Goal: Information Seeking & Learning: Learn about a topic

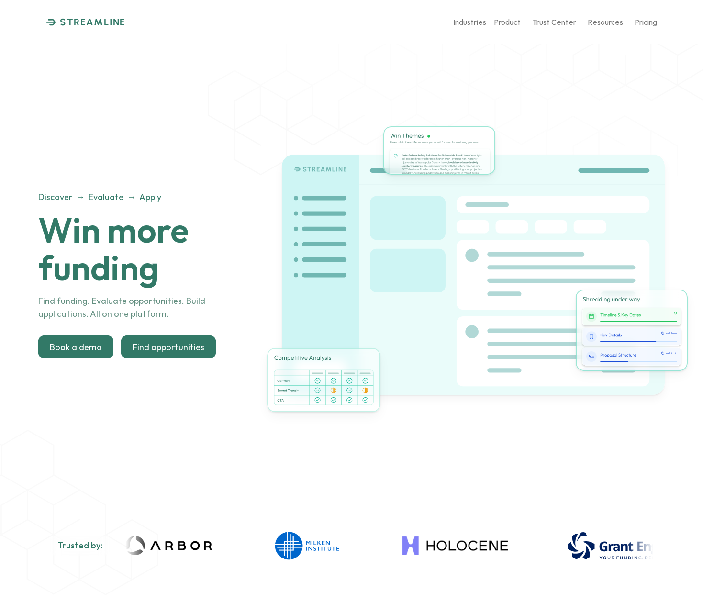
click at [146, 345] on p "Find opportunities" at bounding box center [168, 347] width 72 height 11
click at [156, 349] on p "Find opportunities" at bounding box center [168, 347] width 72 height 11
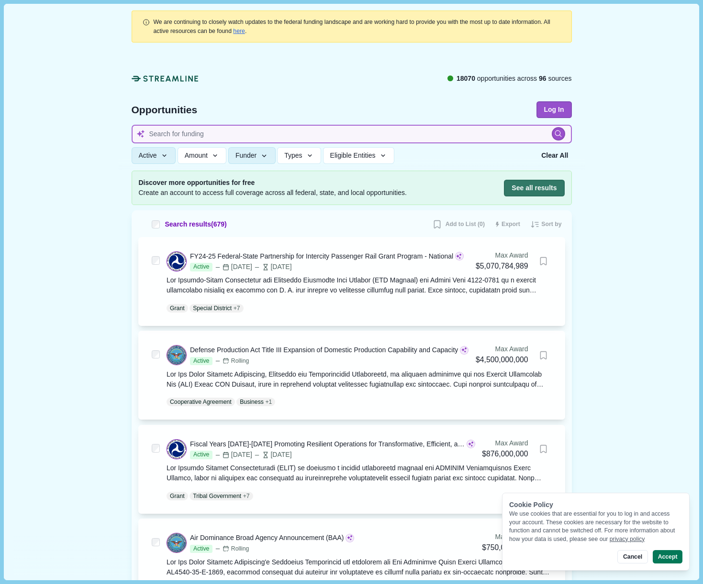
click at [180, 134] on input at bounding box center [352, 134] width 440 height 19
type input "waste to energy"
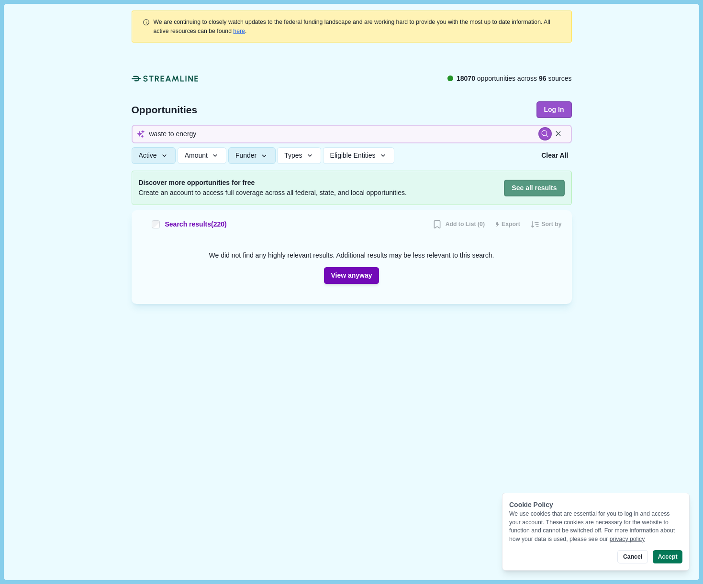
click at [536, 186] on button "See all results" at bounding box center [534, 188] width 60 height 17
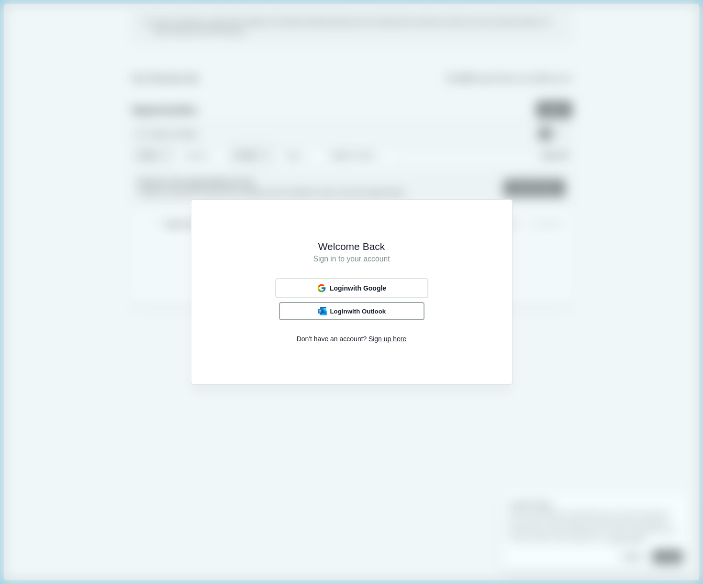
click at [376, 312] on span "Login with Outlook" at bounding box center [358, 312] width 56 height 8
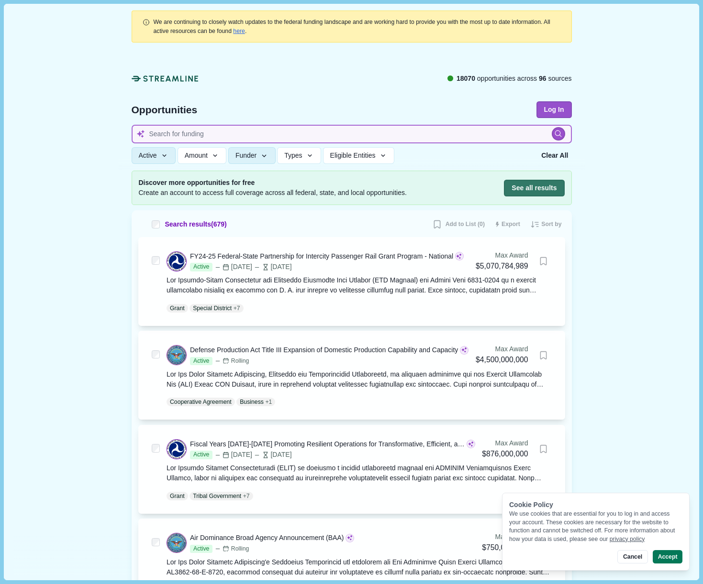
click at [181, 135] on input at bounding box center [352, 134] width 440 height 19
type input "energy"
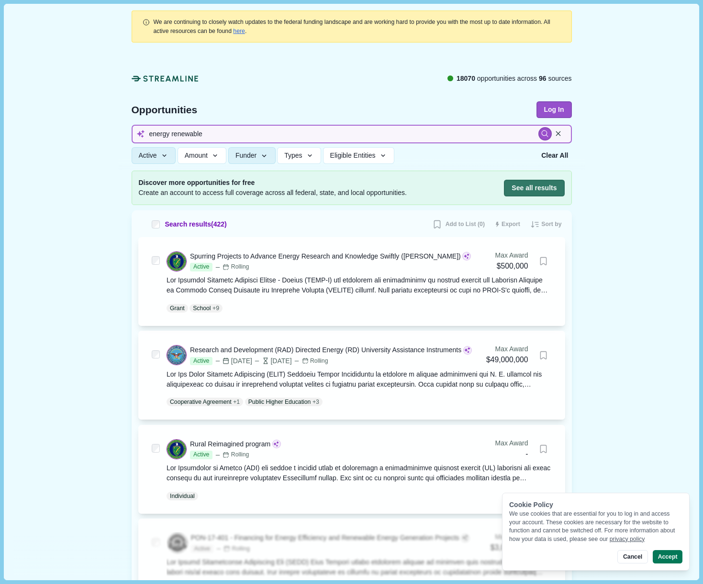
type input "energy renewable"
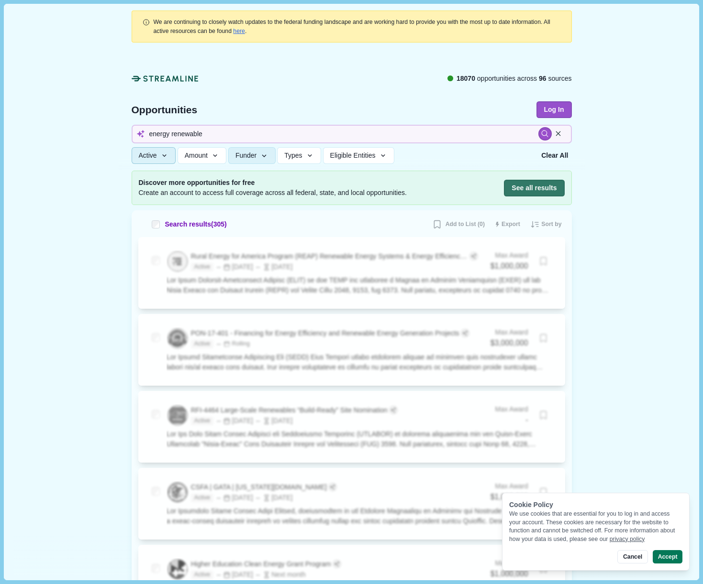
click at [163, 156] on icon "button" at bounding box center [164, 156] width 9 height 9
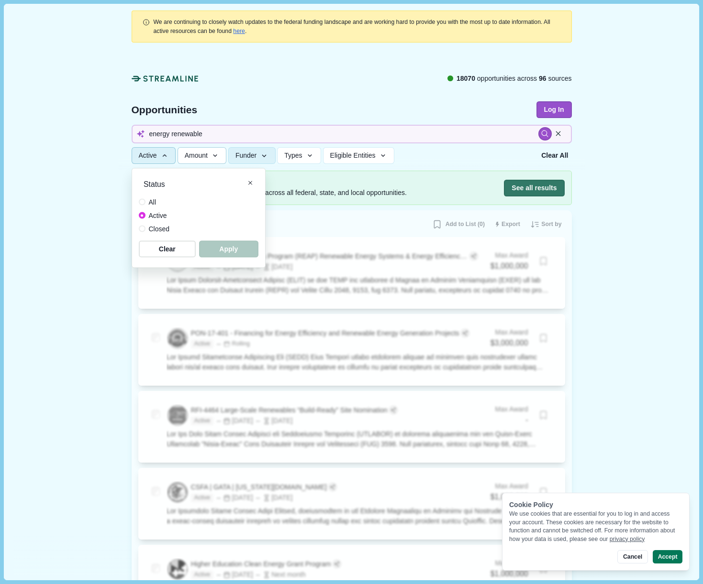
click at [187, 153] on span "Amount" at bounding box center [196, 156] width 23 height 8
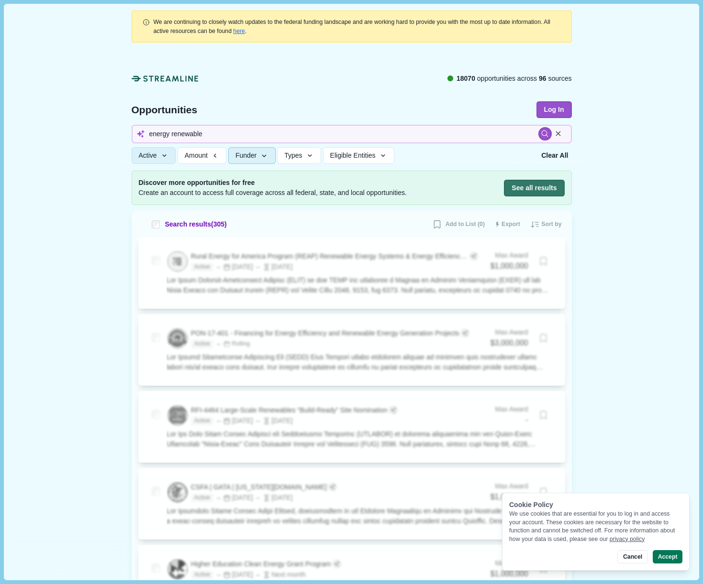
click at [256, 152] on span "Funder" at bounding box center [245, 156] width 21 height 8
click at [313, 153] on icon "button" at bounding box center [310, 156] width 9 height 9
click at [368, 156] on span "Eligible Entities" at bounding box center [352, 156] width 45 height 8
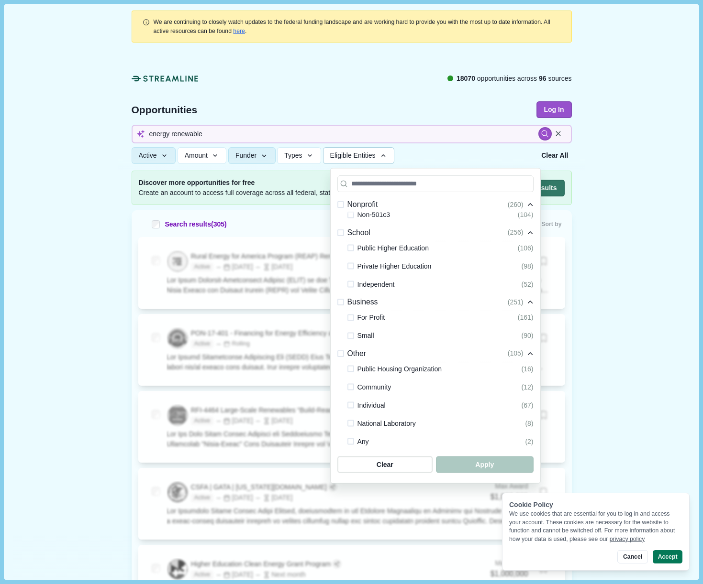
scroll to position [183, 0]
click at [349, 318] on span at bounding box center [350, 318] width 7 height 7
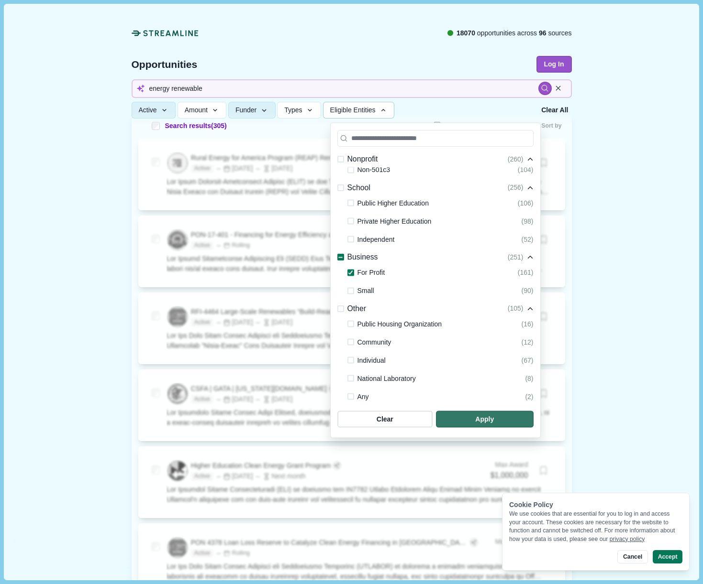
scroll to position [99, 0]
click at [495, 421] on span "button" at bounding box center [484, 420] width 92 height 16
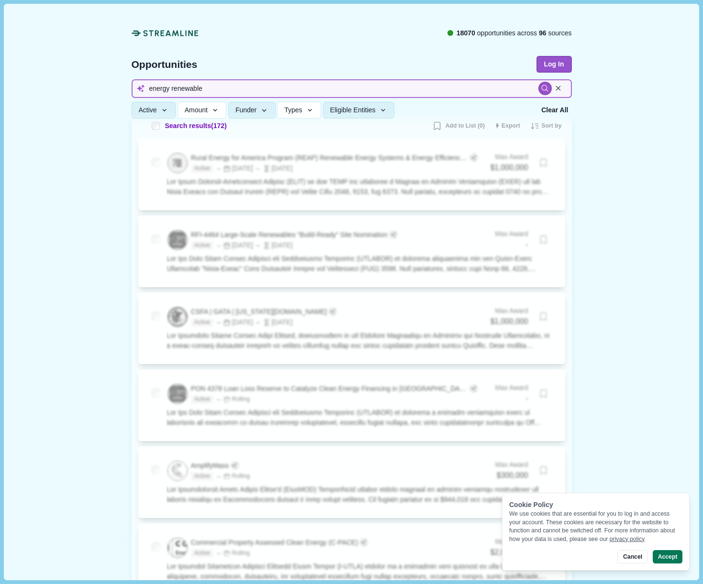
click at [217, 92] on input "energy renewable" at bounding box center [352, 88] width 440 height 19
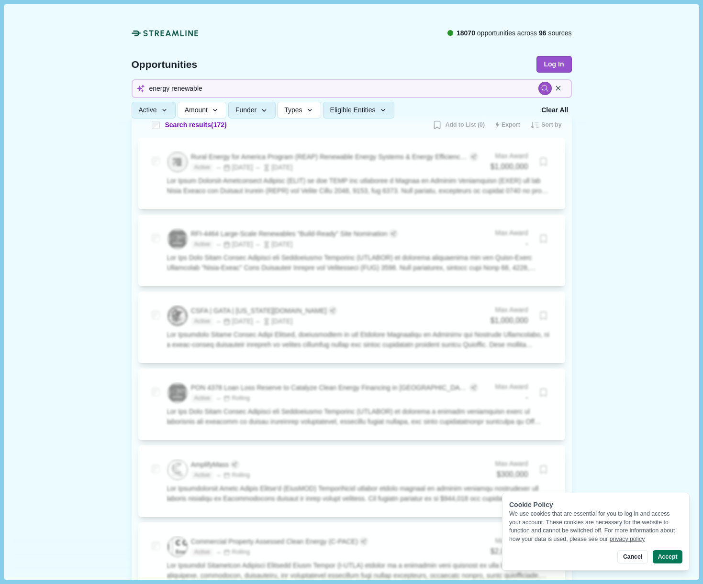
click at [669, 560] on button "Accept" at bounding box center [667, 556] width 30 height 13
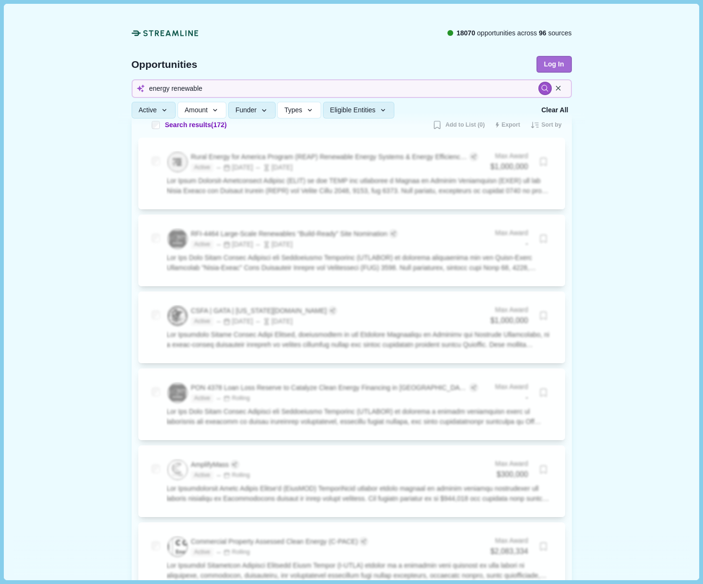
click at [547, 60] on button "Log In" at bounding box center [553, 64] width 35 height 17
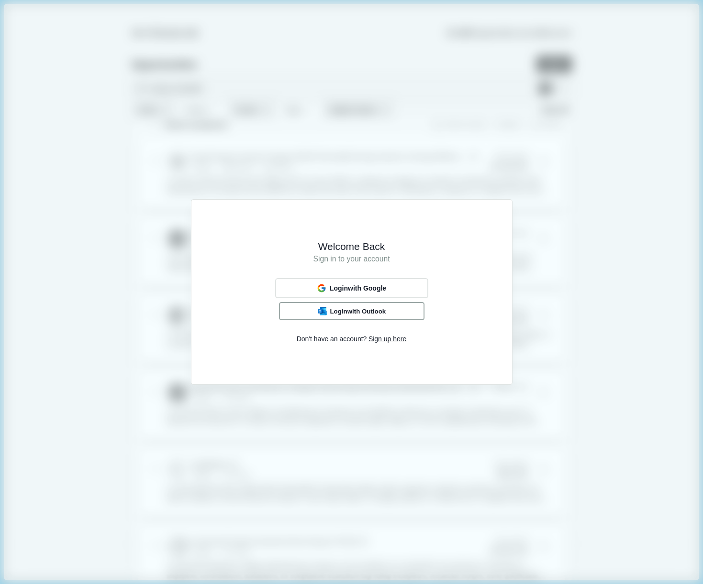
click at [373, 311] on span "Login with Outlook" at bounding box center [358, 312] width 56 height 8
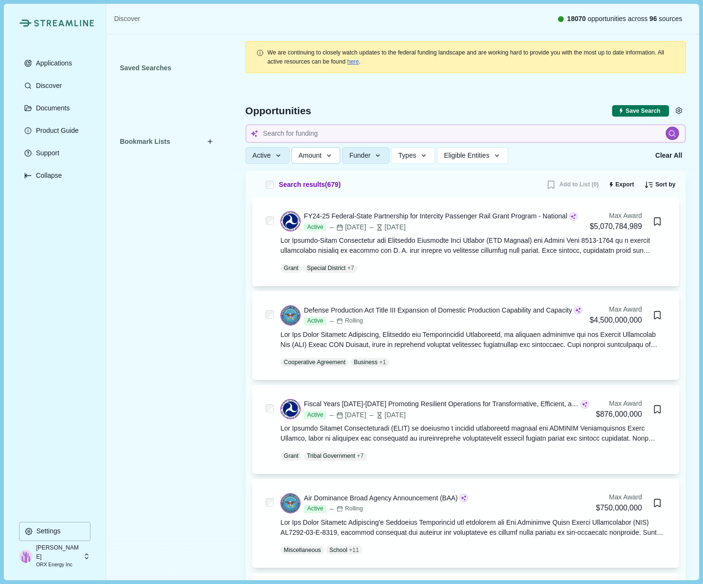
click at [308, 133] on div "🎉 Welcome to Discover Pro For the next 14 days, you have full access to all Dis…" at bounding box center [351, 292] width 703 height 584
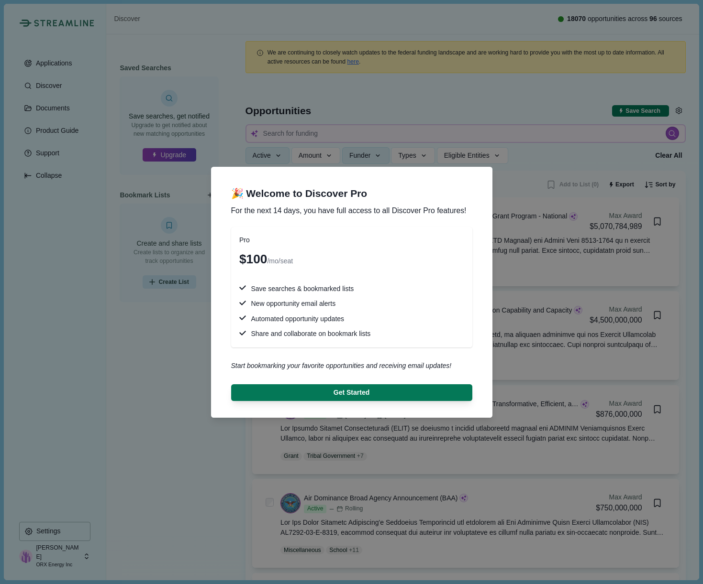
click at [556, 247] on div "🎉 Welcome to Discover Pro For the next 14 days, you have full access to all Dis…" at bounding box center [351, 292] width 703 height 584
drag, startPoint x: 313, startPoint y: 15, endPoint x: 360, endPoint y: 394, distance: 381.6
click at [360, 394] on button "Get Started" at bounding box center [351, 393] width 229 height 16
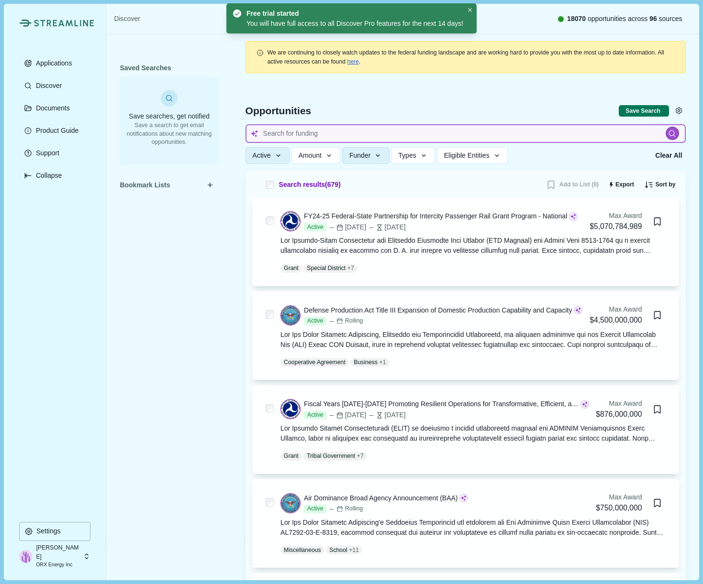
click at [317, 129] on input at bounding box center [465, 133] width 440 height 19
type input "wa"
type input "waste to energy"
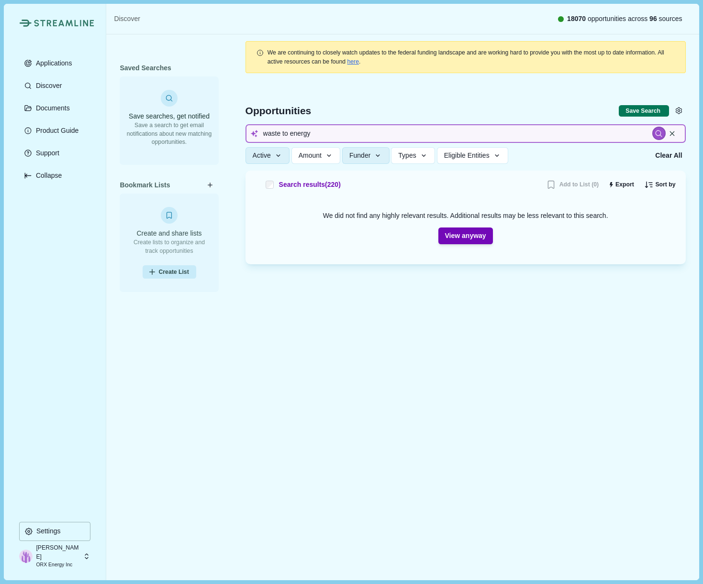
drag, startPoint x: 319, startPoint y: 134, endPoint x: 259, endPoint y: 135, distance: 60.3
click at [259, 135] on input "waste to energy" at bounding box center [465, 133] width 440 height 19
type input "rene"
type input "renewable energy backup"
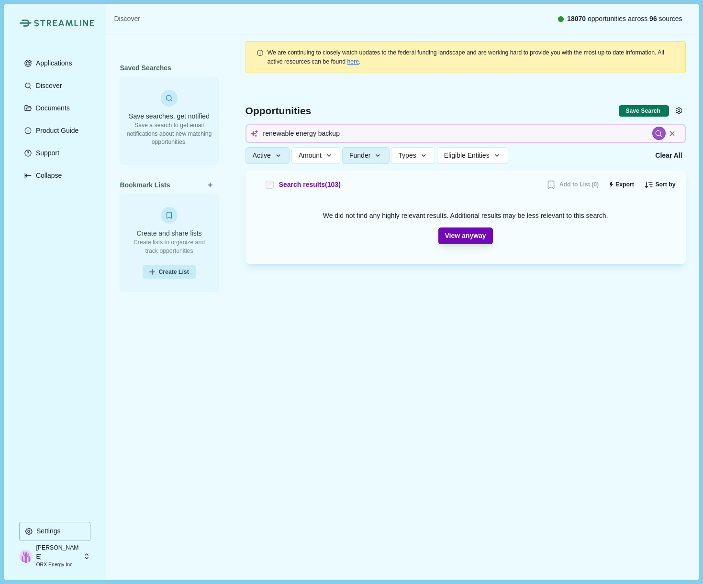
click at [465, 237] on button "View anyway" at bounding box center [465, 236] width 55 height 17
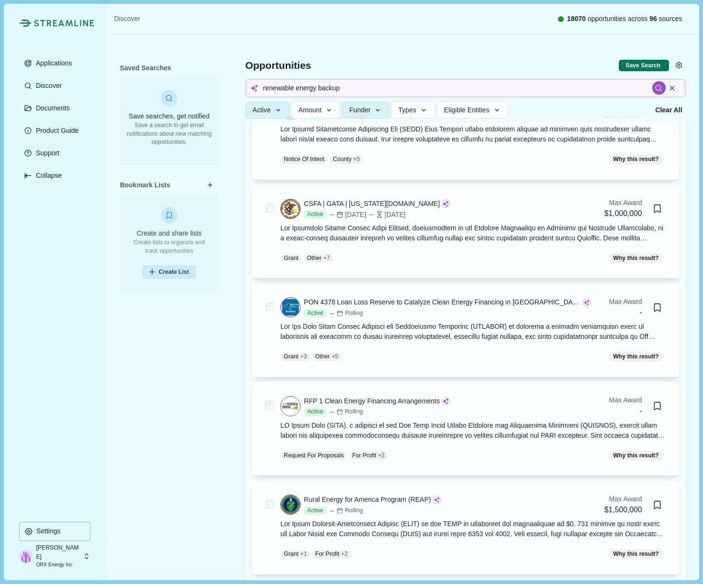
scroll to position [803, 0]
